Goal: Task Accomplishment & Management: Manage account settings

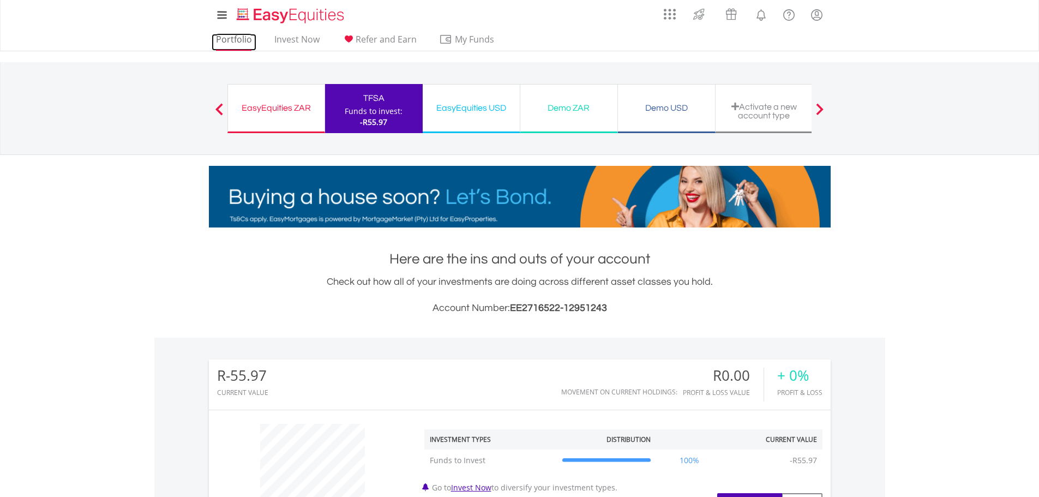
click at [234, 44] on link "Portfolio" at bounding box center [234, 42] width 45 height 17
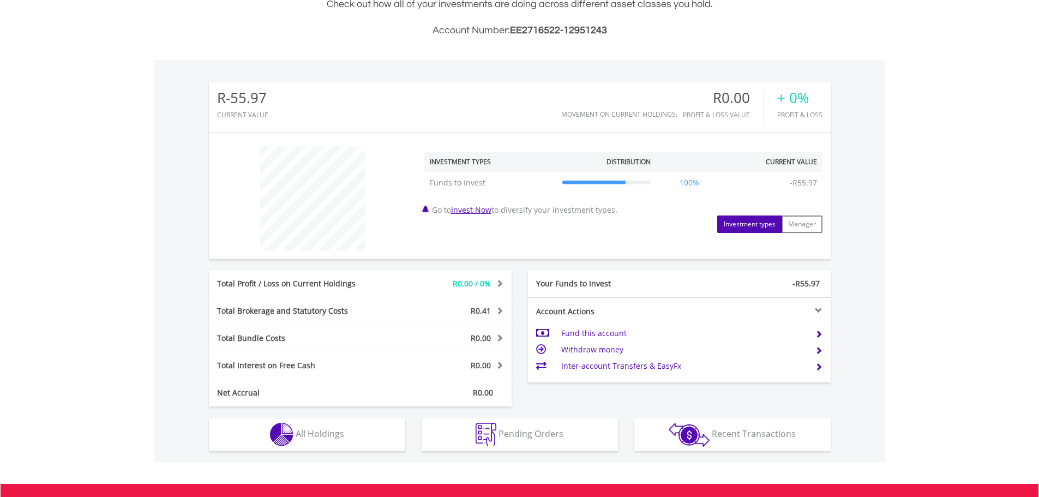
scroll to position [105, 207]
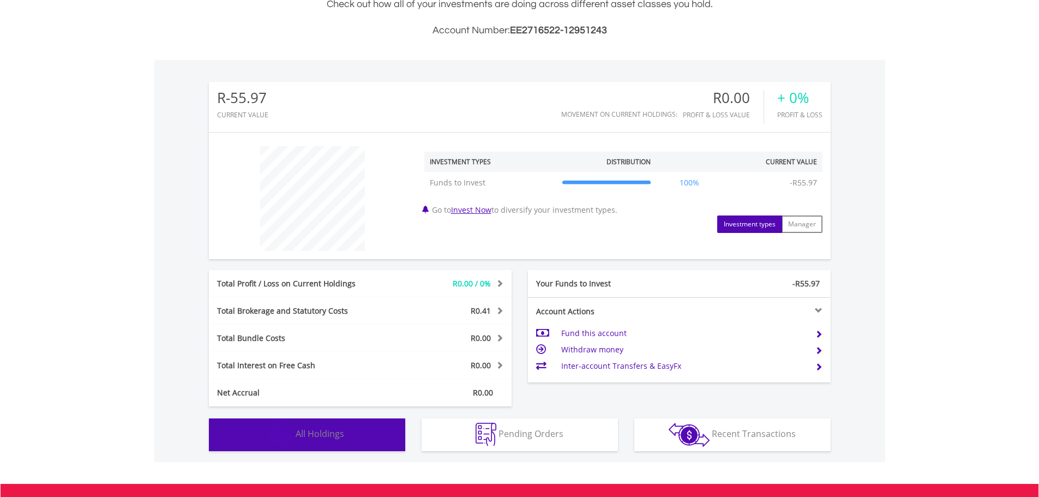
click at [345, 433] on button "Holdings All Holdings" at bounding box center [307, 434] width 196 height 33
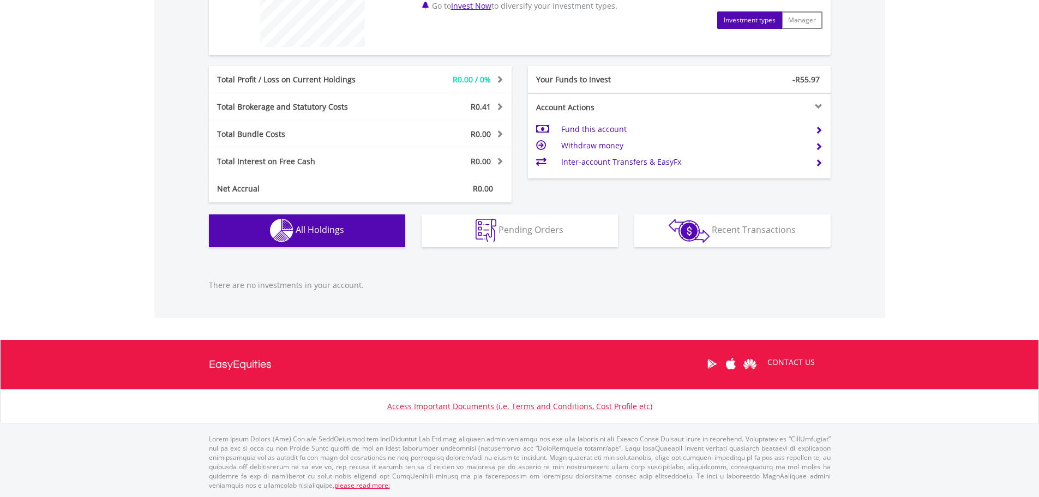
scroll to position [373, 0]
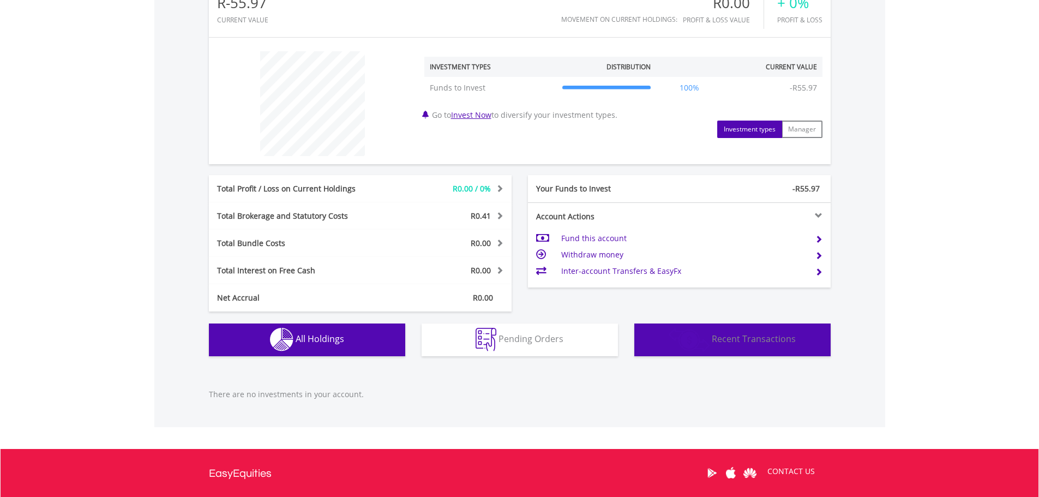
click at [755, 339] on span "Recent Transactions" at bounding box center [754, 339] width 84 height 12
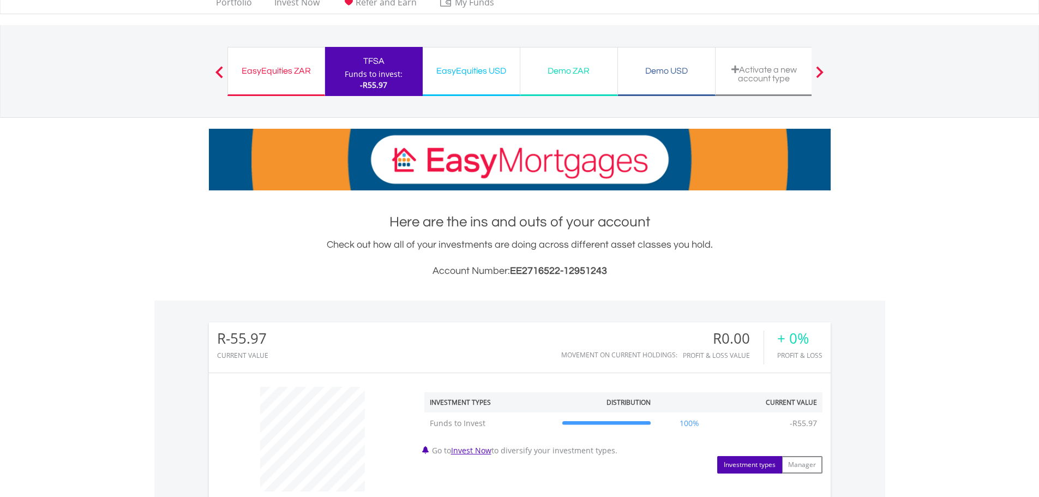
scroll to position [0, 0]
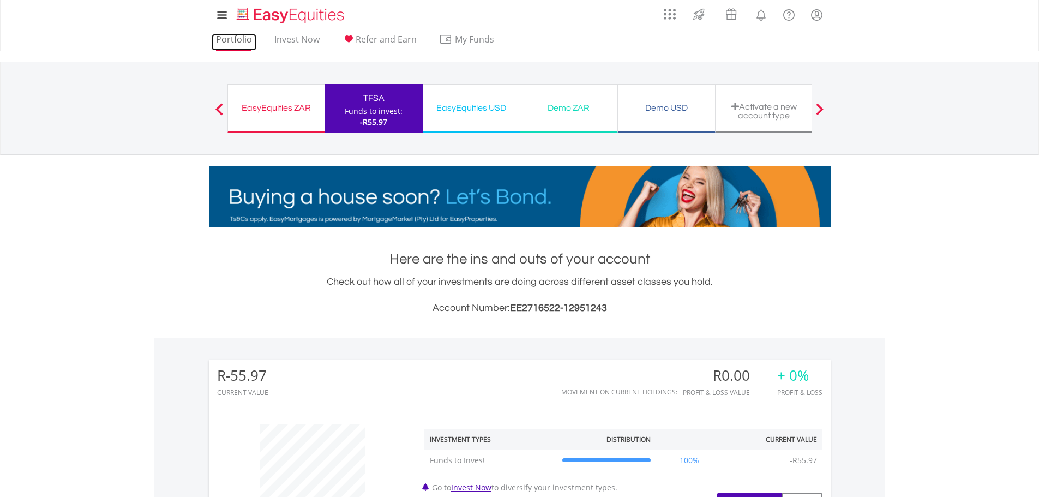
click at [234, 37] on link "Portfolio" at bounding box center [234, 42] width 45 height 17
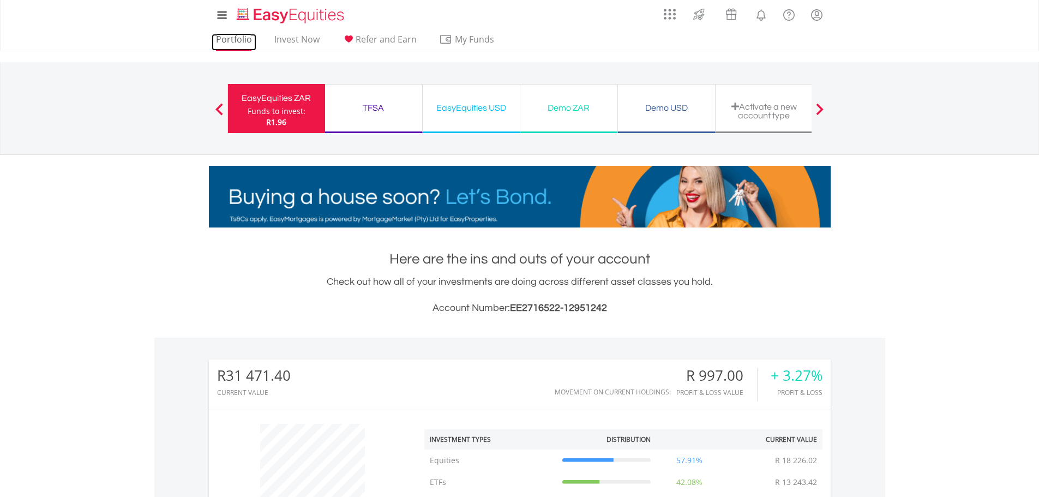
click at [227, 42] on link "Portfolio" at bounding box center [234, 42] width 45 height 17
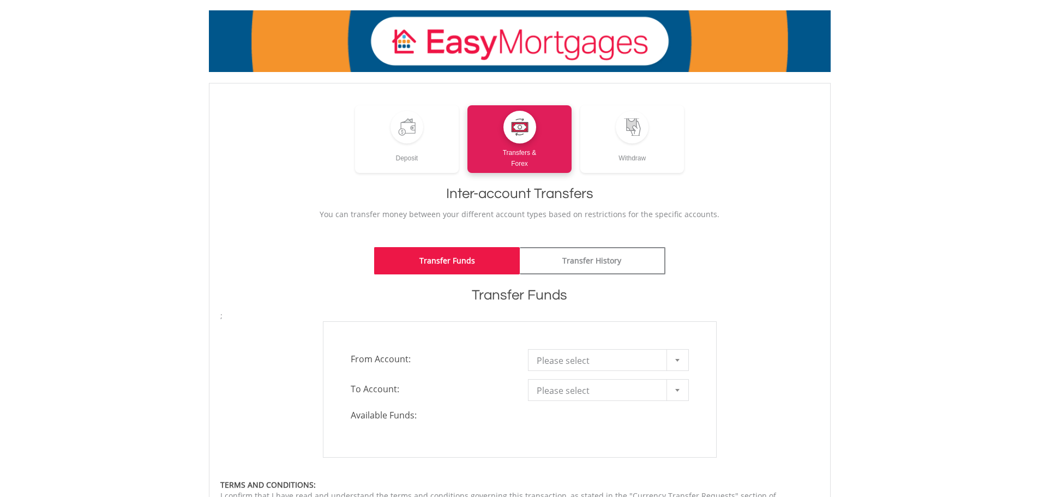
scroll to position [164, 0]
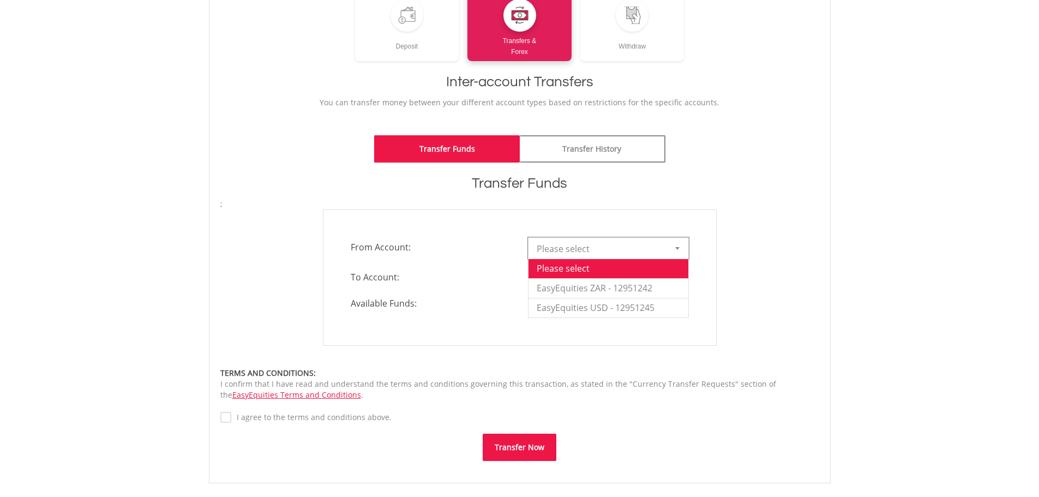
click at [682, 248] on div at bounding box center [678, 248] width 22 height 21
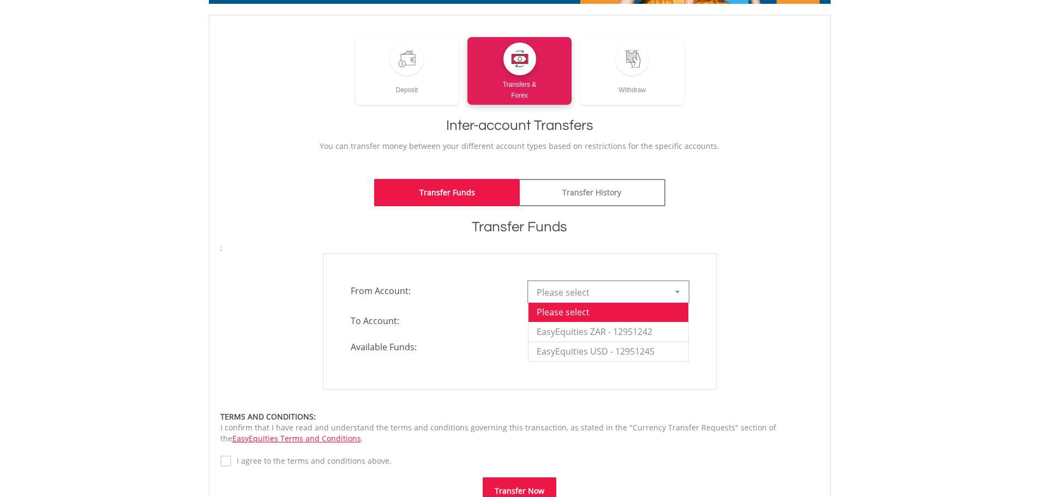
scroll to position [57, 0]
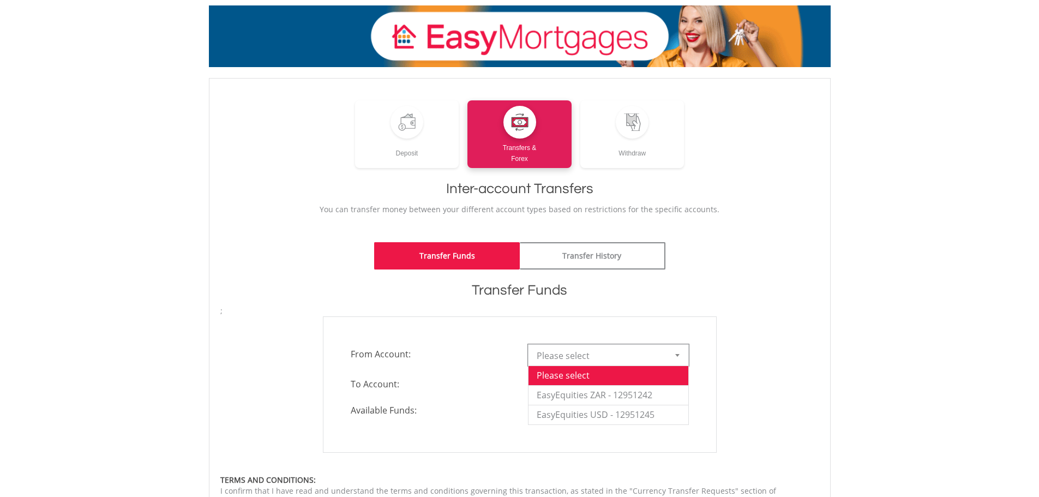
click at [794, 129] on div "Deposit Transfers & Forex Withdraw" at bounding box center [519, 134] width 599 height 68
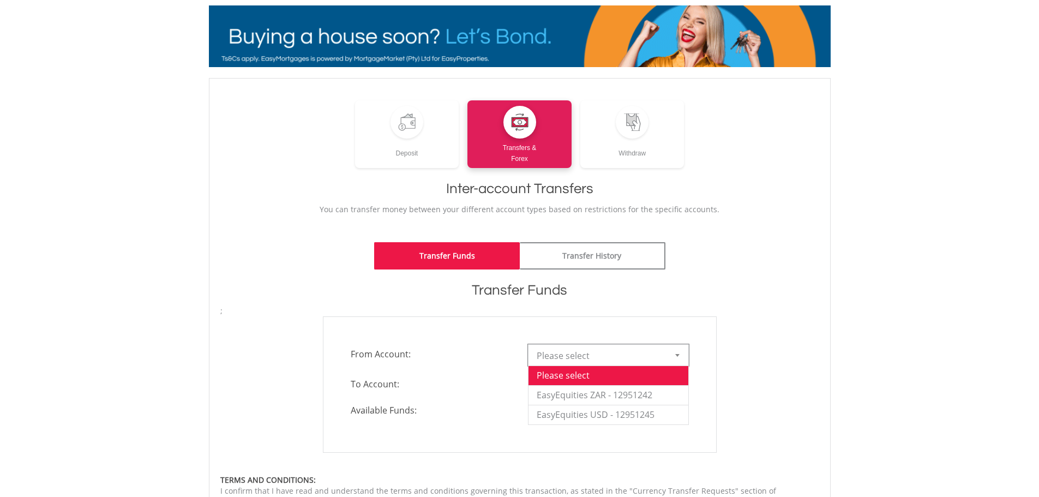
click at [673, 360] on div at bounding box center [678, 355] width 22 height 21
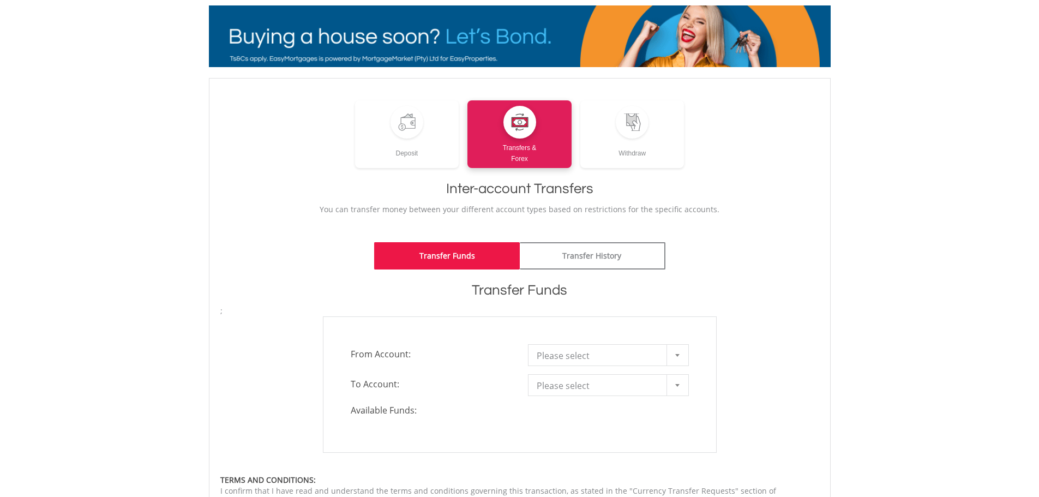
click at [135, 318] on body "My Investments Invest Now New Listings Sell My Recurring Investments Pending Or…" at bounding box center [519, 361] width 1039 height 836
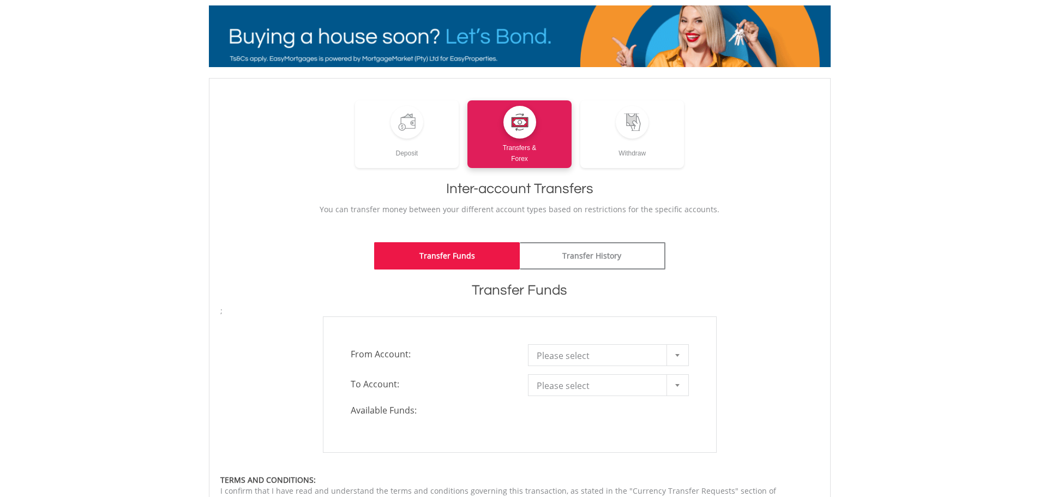
scroll to position [0, 0]
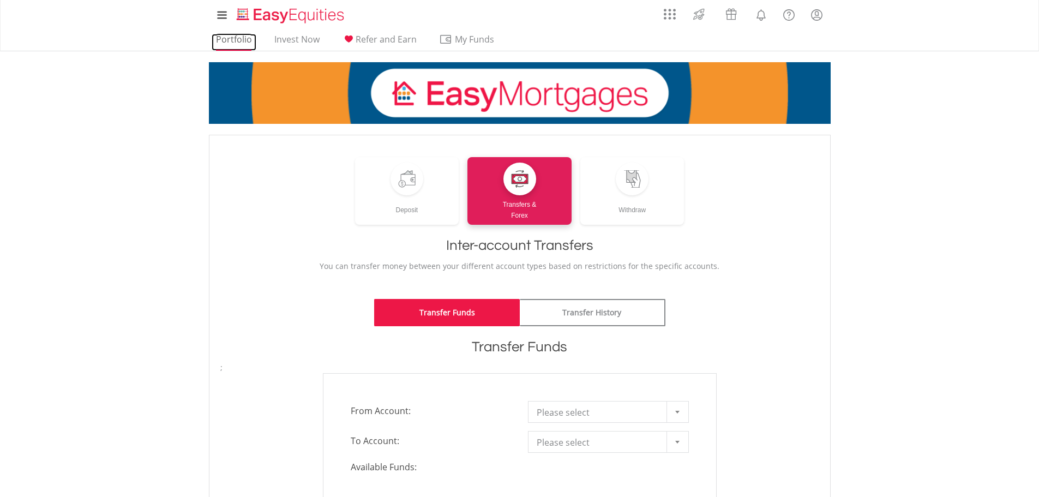
click at [229, 41] on link "Portfolio" at bounding box center [234, 42] width 45 height 17
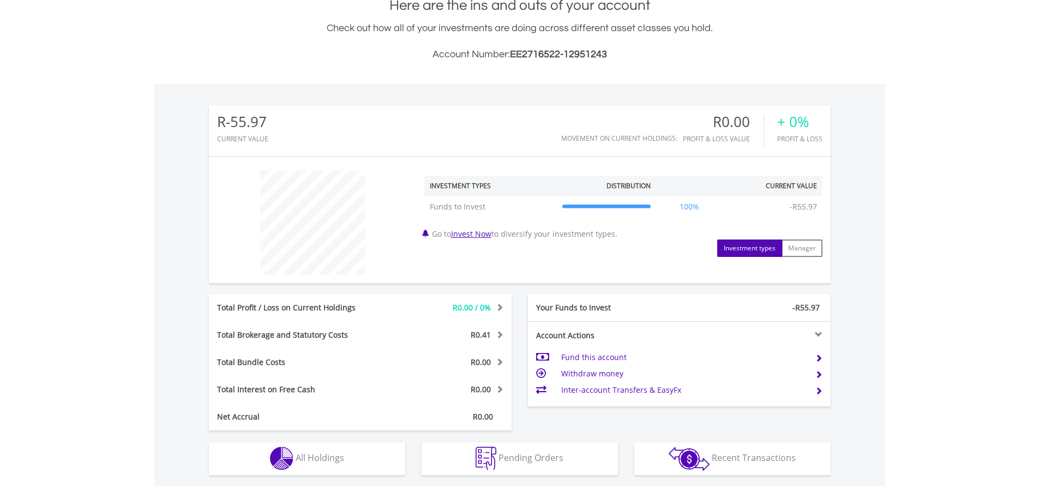
scroll to position [273, 0]
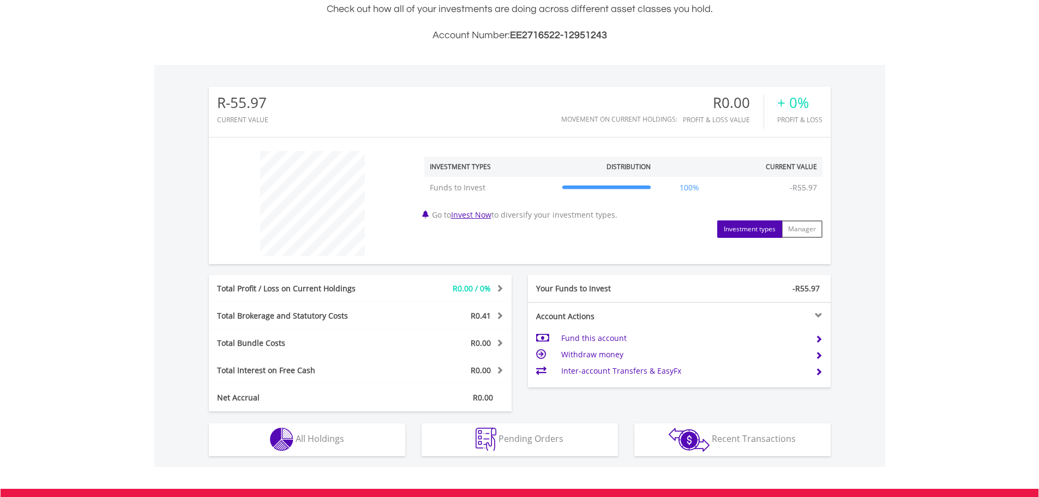
click at [607, 337] on td "Fund this account" at bounding box center [683, 338] width 245 height 16
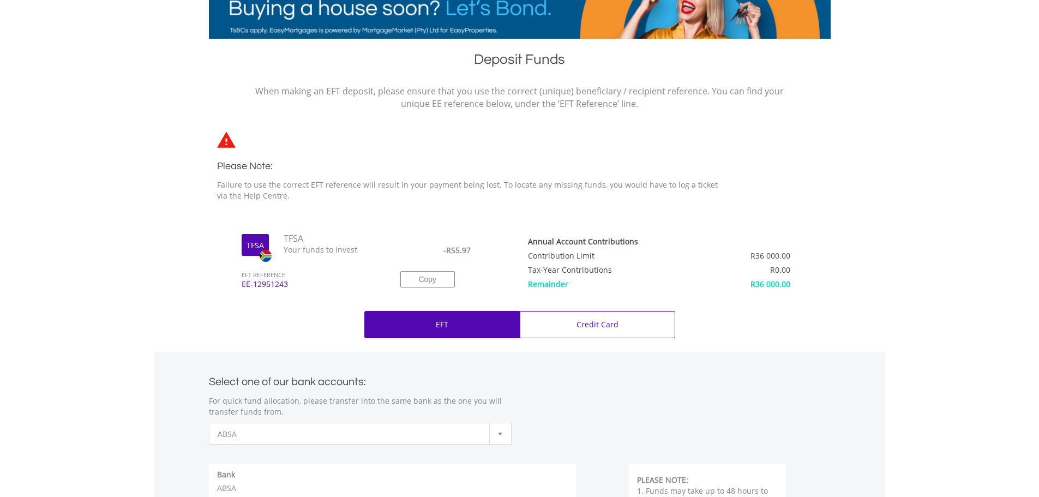
scroll to position [109, 0]
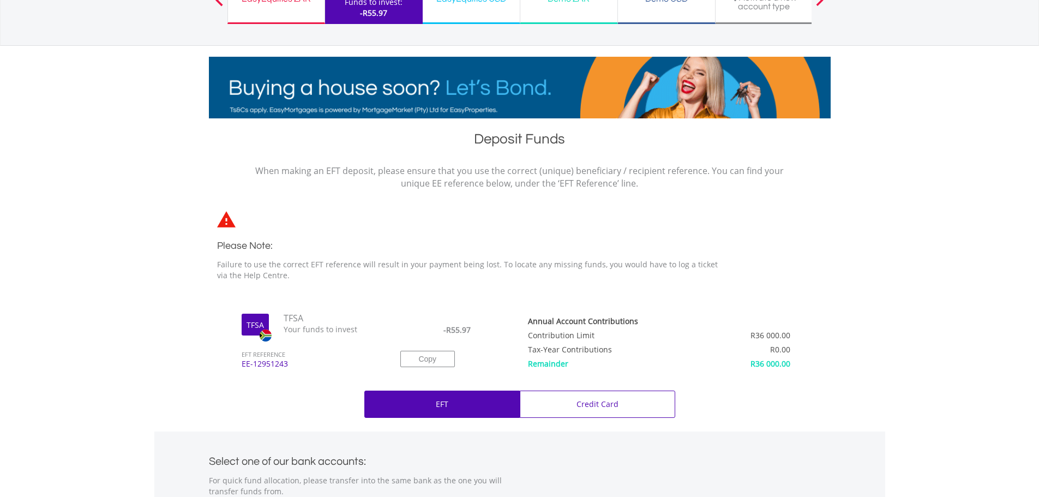
click at [302, 323] on span "TFSA" at bounding box center [330, 318] width 109 height 13
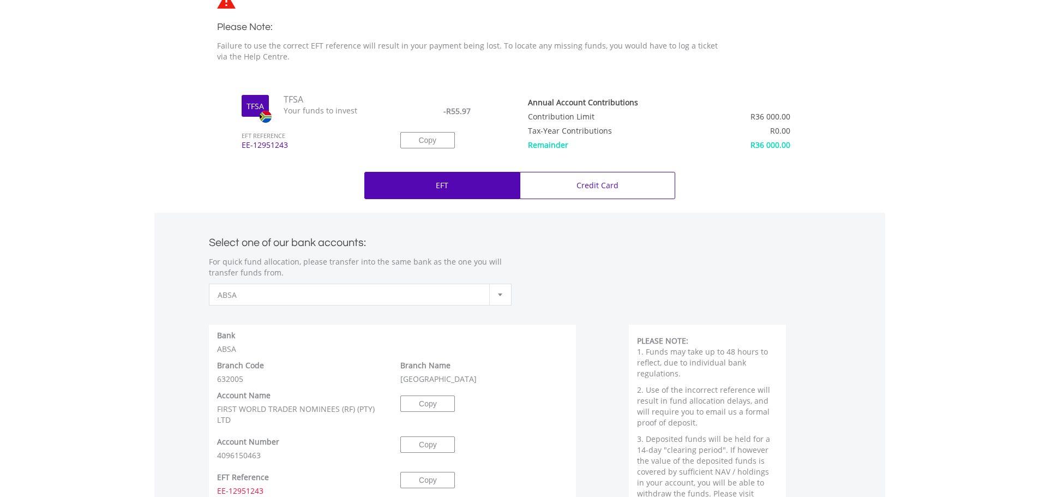
scroll to position [327, 0]
click at [499, 291] on div at bounding box center [500, 295] width 22 height 21
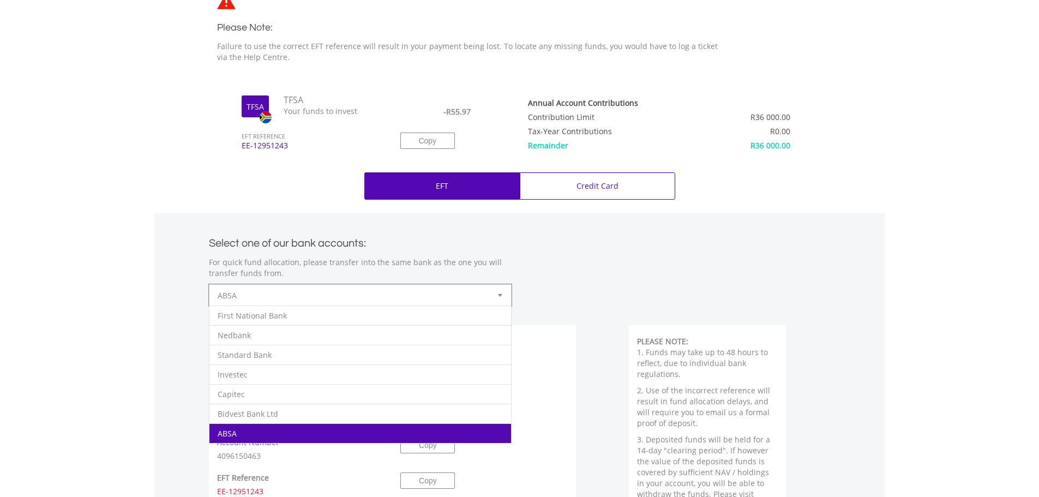
click at [138, 342] on body "My Investments Invest Now New Listings Sell My Recurring Investments Pending Or…" at bounding box center [519, 252] width 1039 height 1158
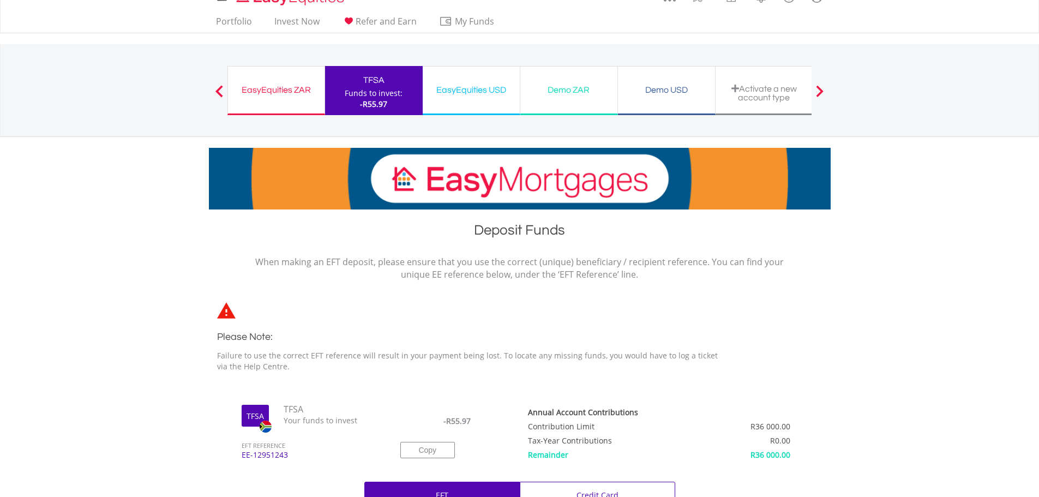
scroll to position [0, 0]
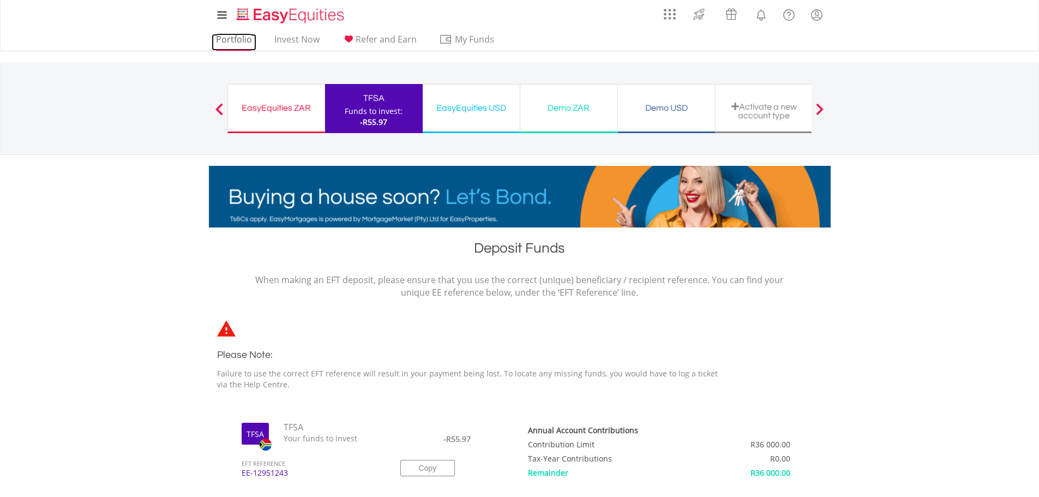
click at [242, 37] on link "Portfolio" at bounding box center [234, 42] width 45 height 17
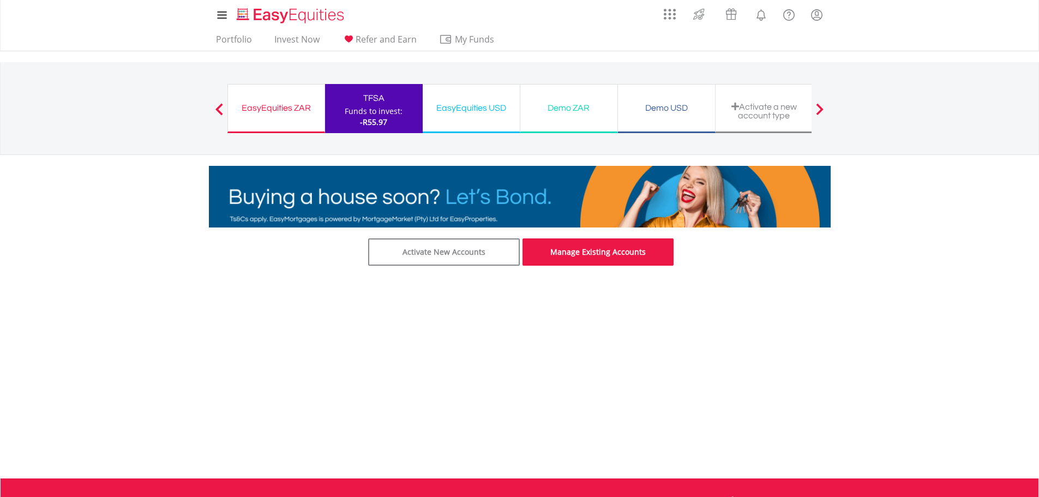
click at [603, 253] on link "Manage Existing Accounts" at bounding box center [599, 251] width 152 height 27
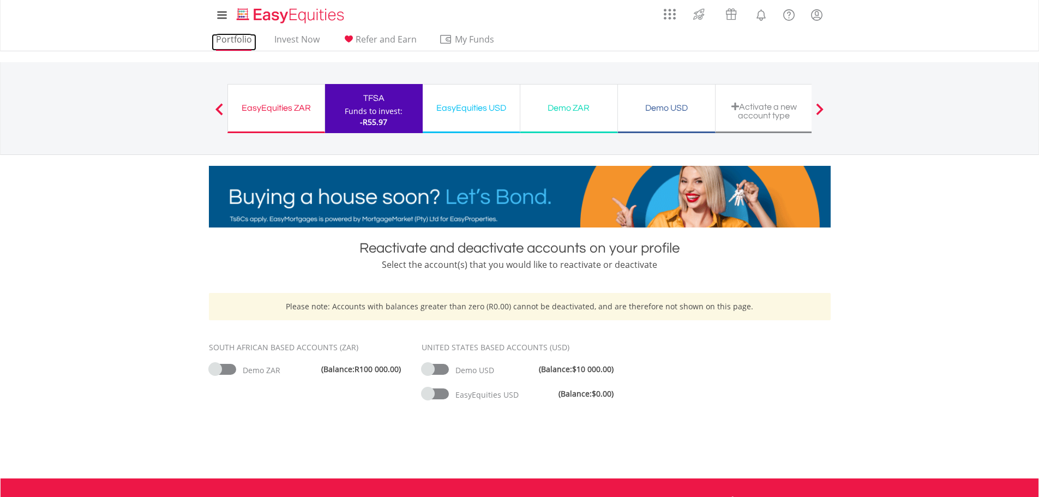
click at [229, 38] on link "Portfolio" at bounding box center [234, 42] width 45 height 17
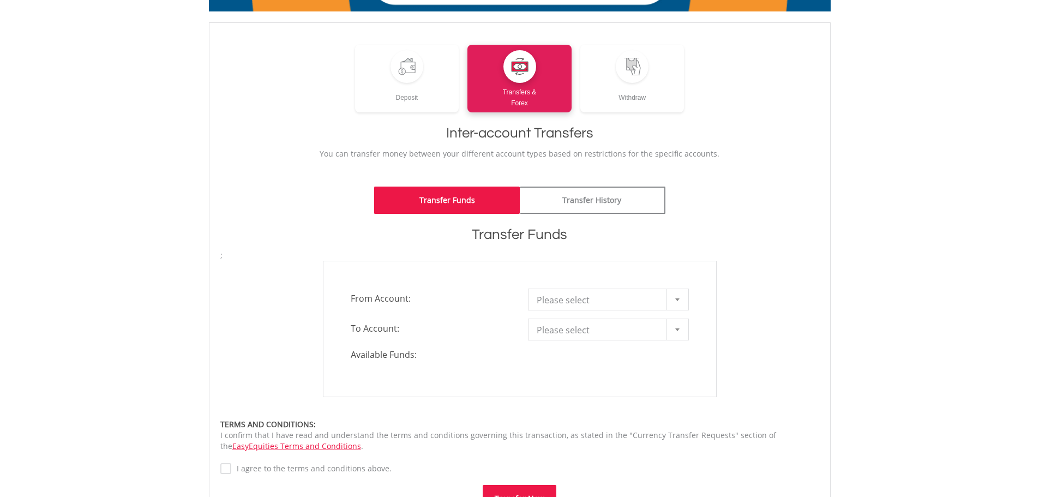
scroll to position [164, 0]
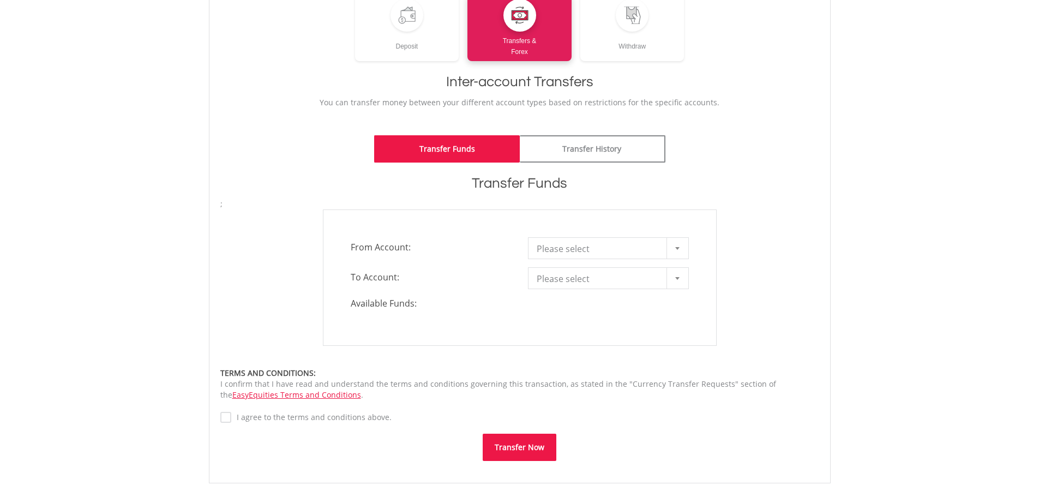
click at [674, 247] on div at bounding box center [678, 248] width 22 height 21
click at [115, 189] on body "My Investments Invest Now New Listings Sell My Recurring Investments Pending Or…" at bounding box center [519, 254] width 1039 height 836
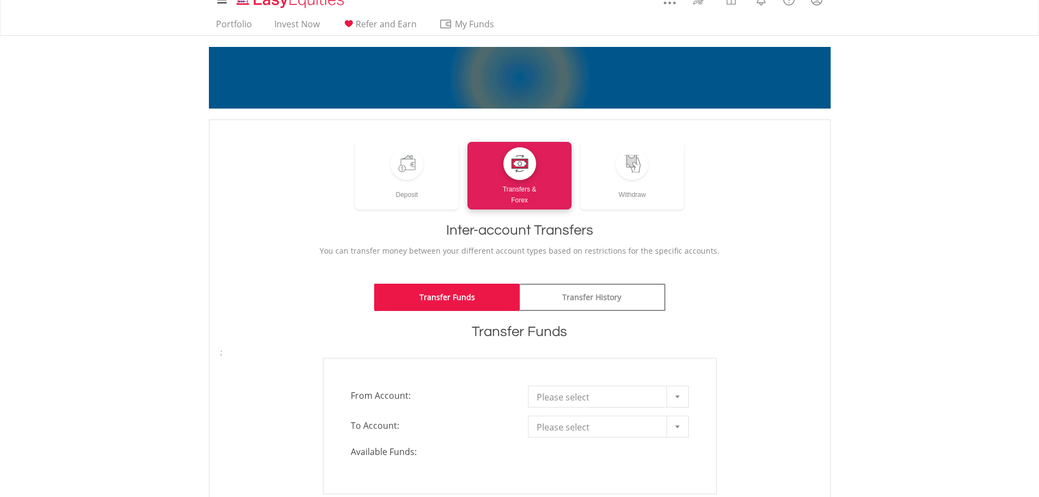
scroll to position [0, 0]
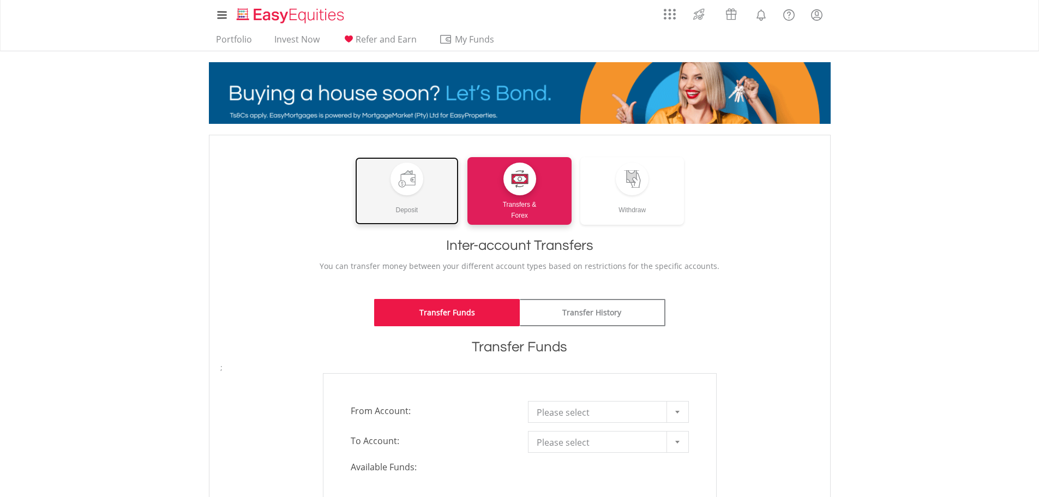
click at [408, 185] on div at bounding box center [406, 178] width 17 height 17
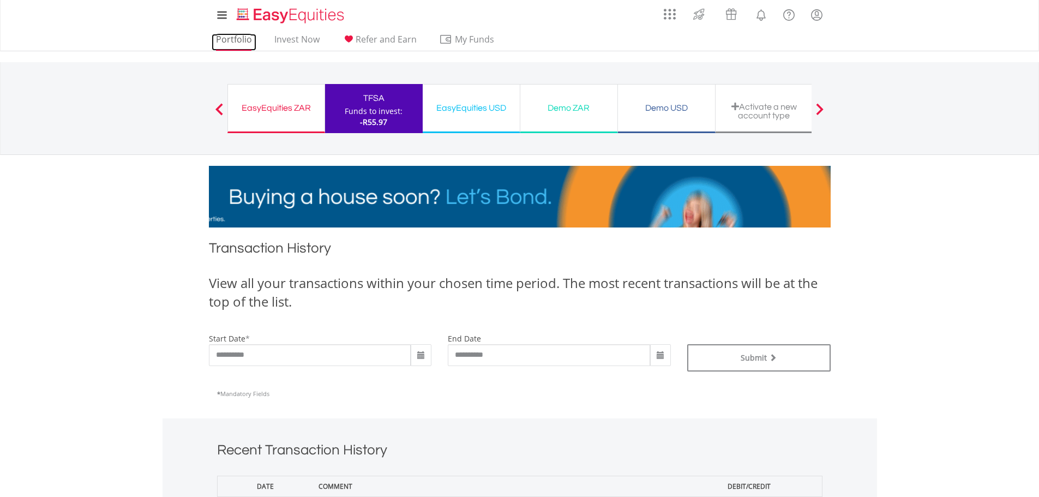
click at [232, 37] on link "Portfolio" at bounding box center [234, 42] width 45 height 17
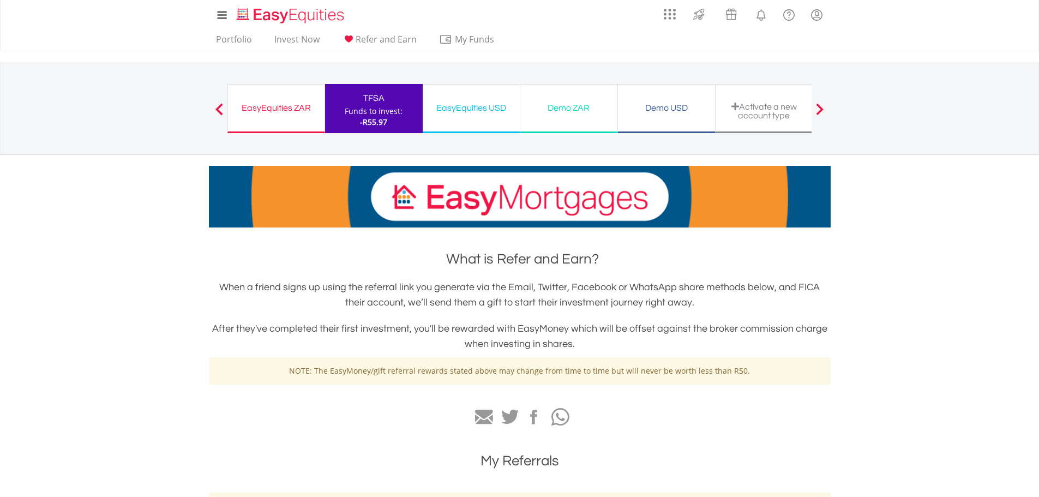
click at [286, 105] on div "EasyEquities ZAR" at bounding box center [276, 107] width 83 height 15
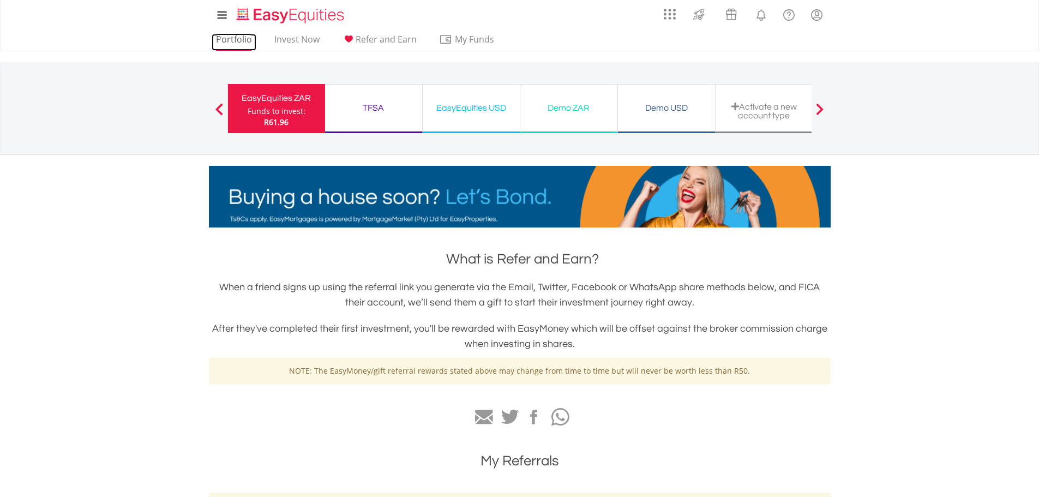
click at [231, 43] on link "Portfolio" at bounding box center [234, 42] width 45 height 17
